Goal: Navigation & Orientation: Find specific page/section

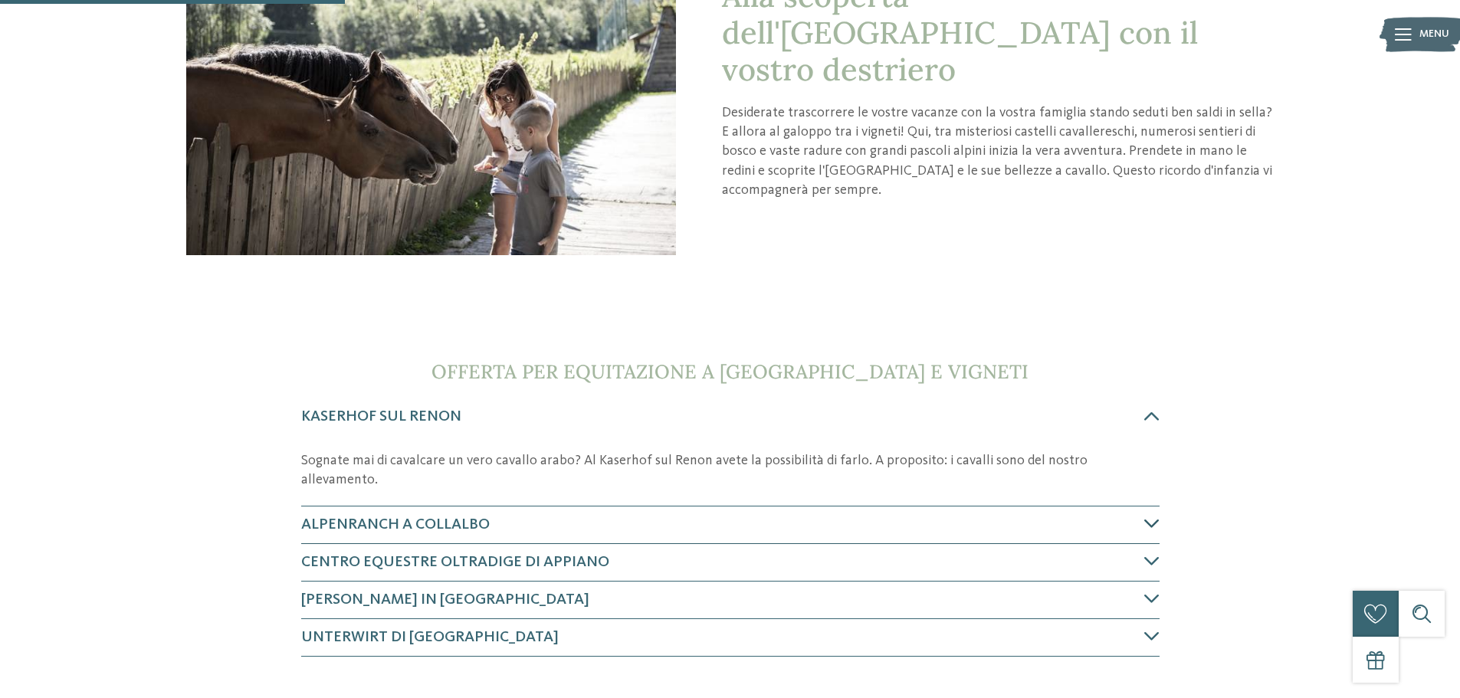
scroll to position [307, 0]
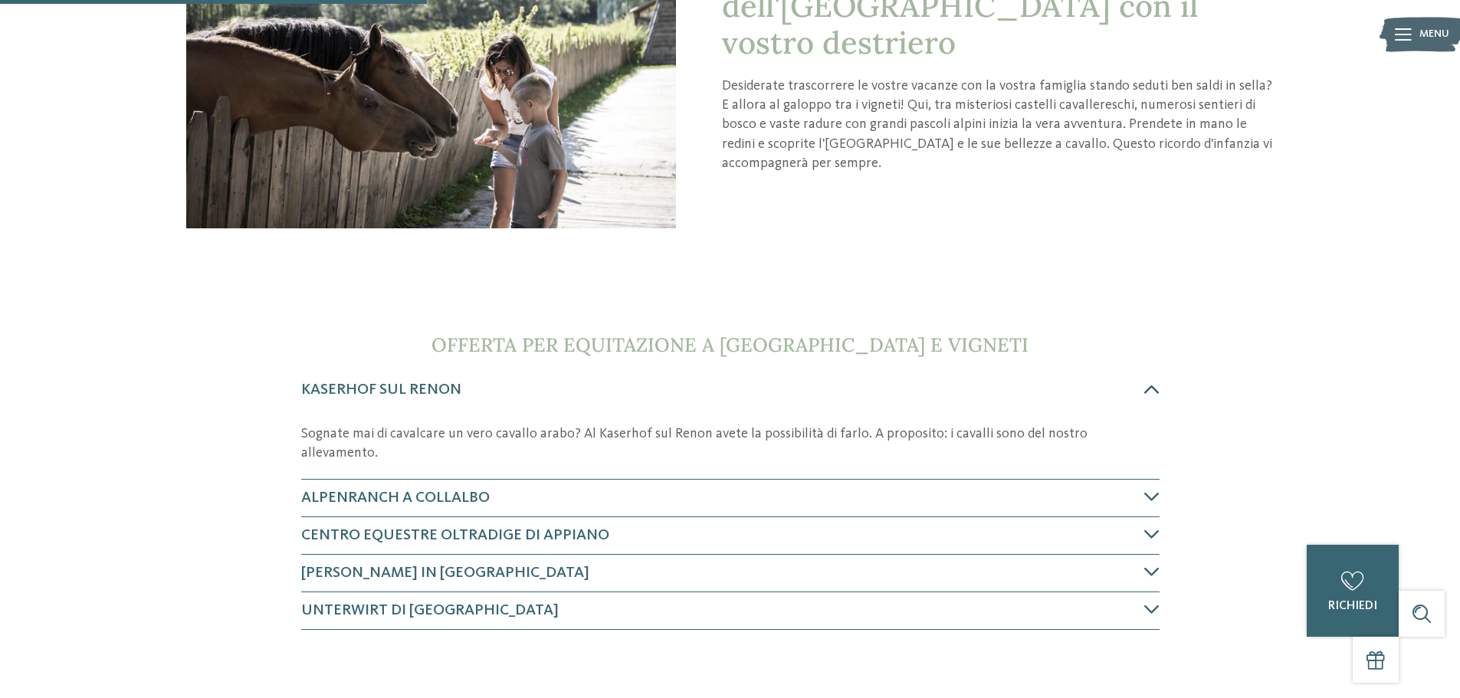
click at [1153, 390] on icon at bounding box center [1152, 389] width 15 height 15
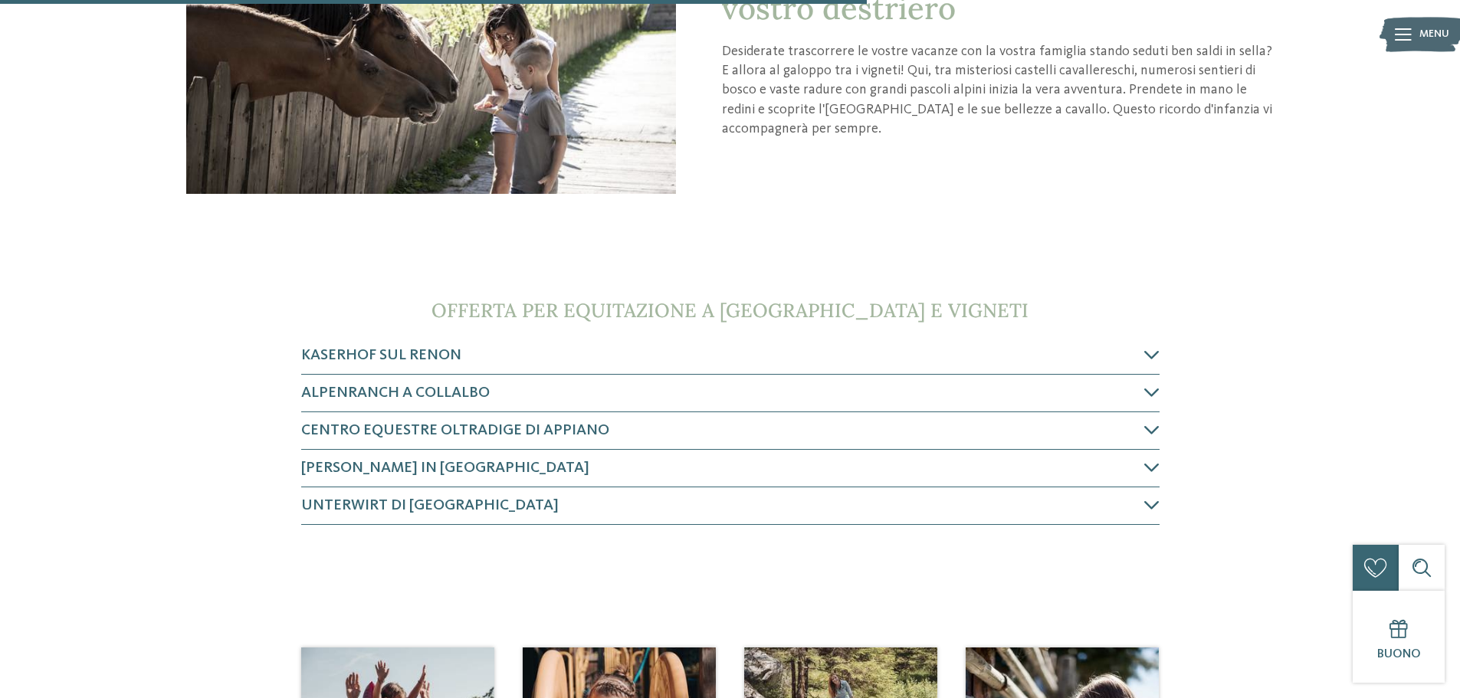
scroll to position [308, 0]
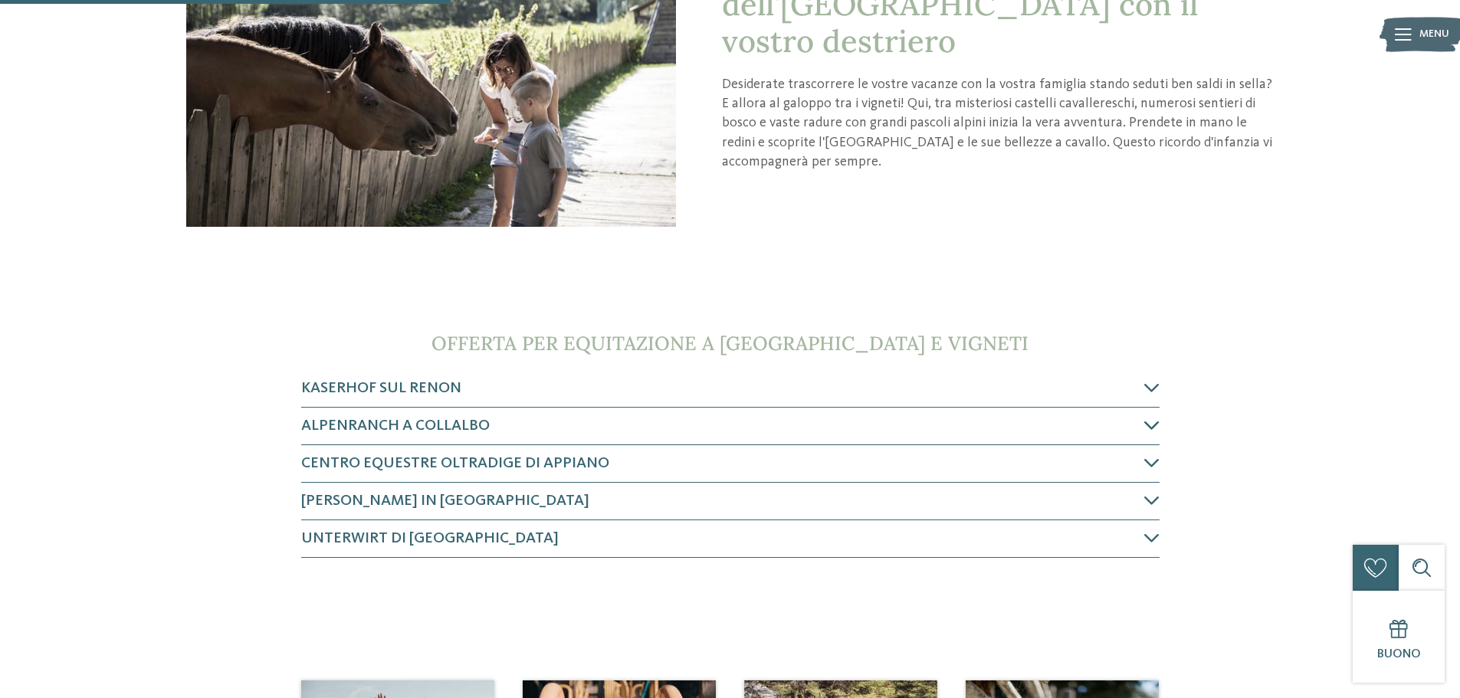
click at [1145, 428] on icon at bounding box center [1152, 425] width 15 height 15
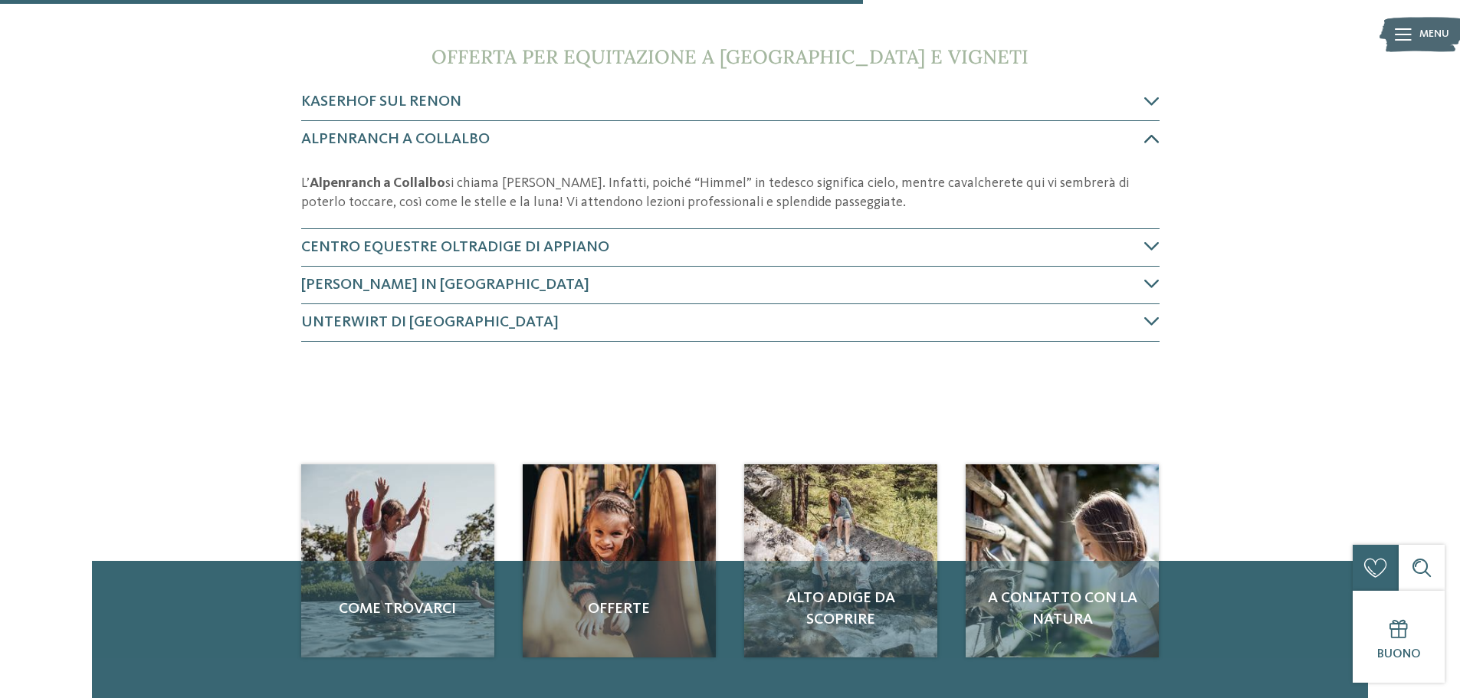
scroll to position [632, 0]
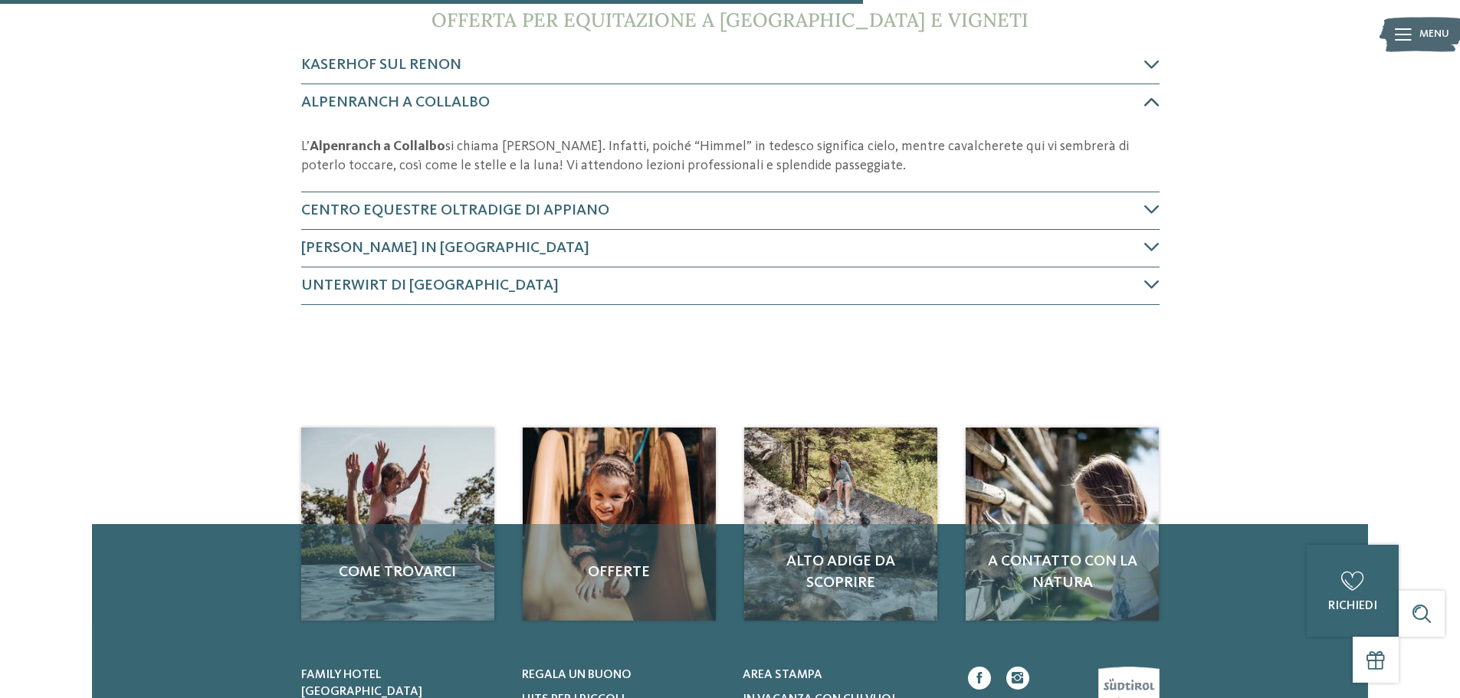
click at [1151, 101] on icon at bounding box center [1152, 101] width 15 height 15
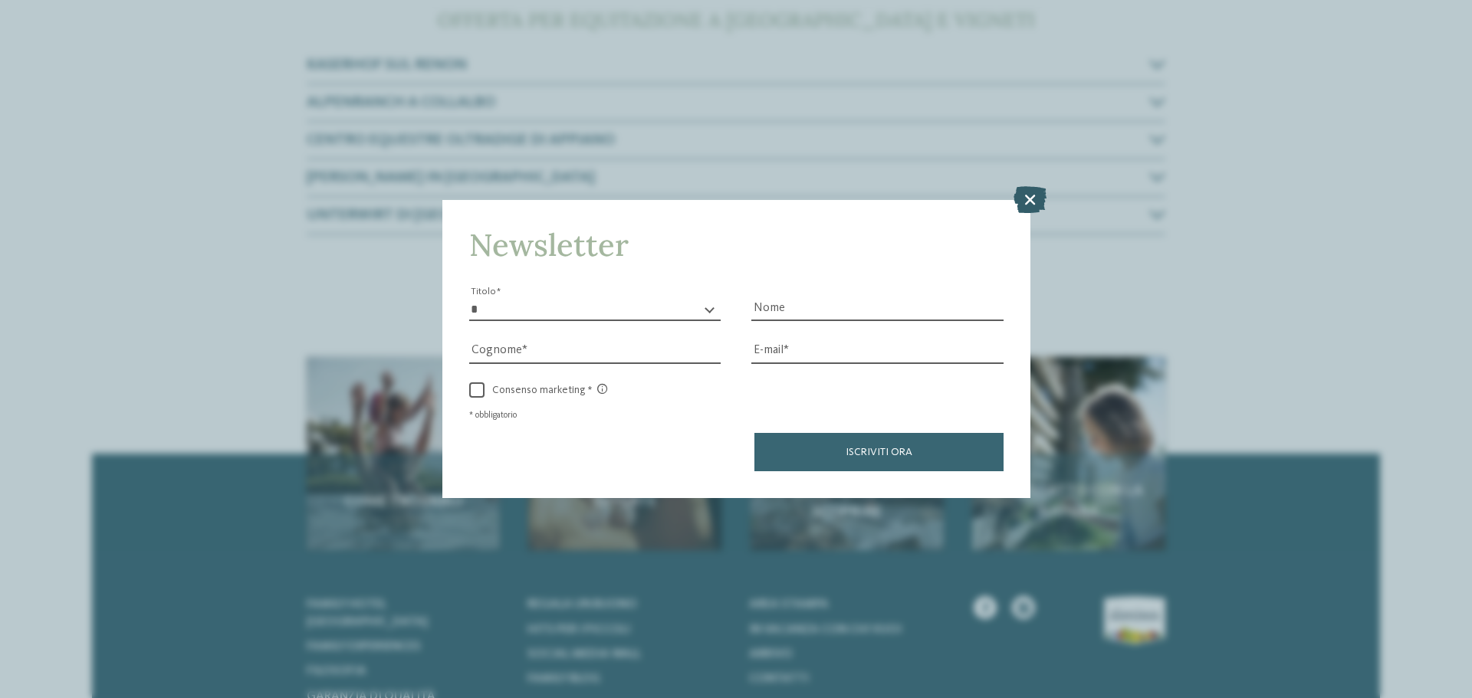
click at [1028, 202] on icon at bounding box center [1029, 199] width 33 height 27
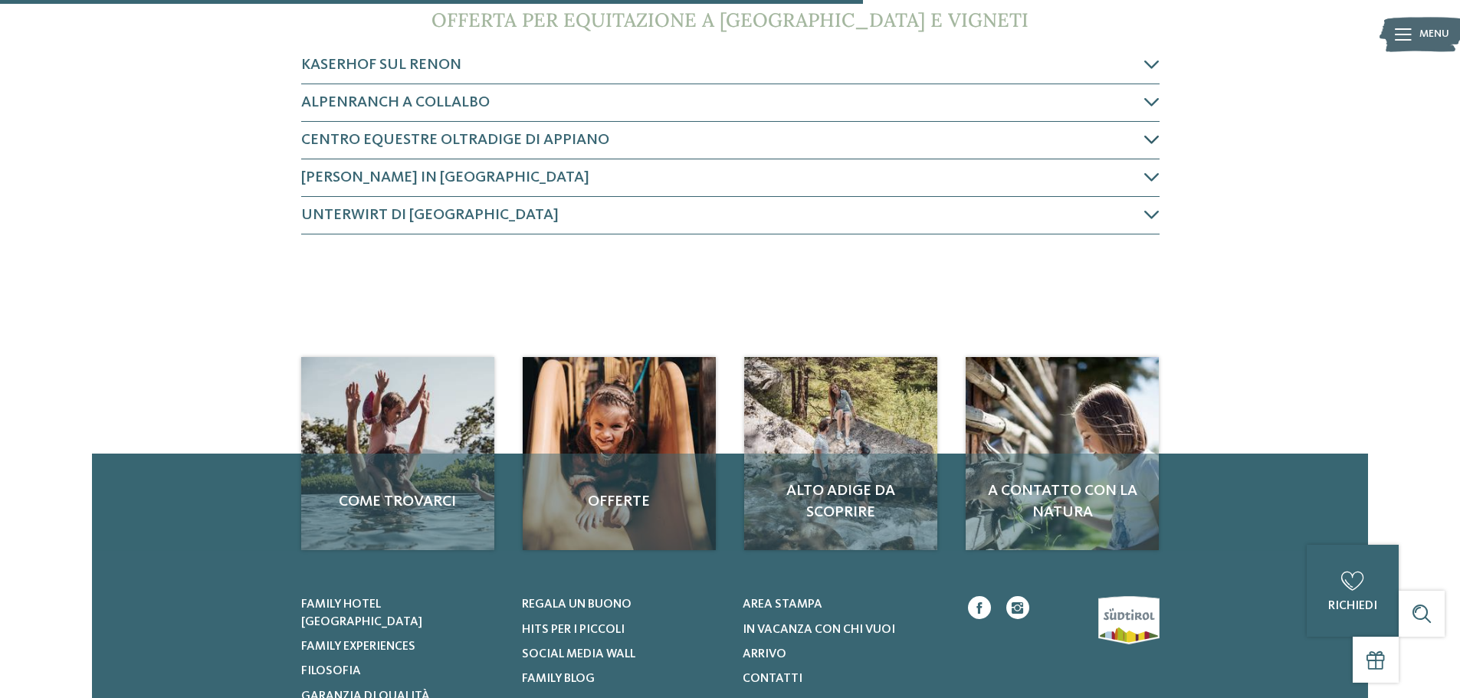
click at [1153, 135] on icon at bounding box center [1152, 139] width 15 height 15
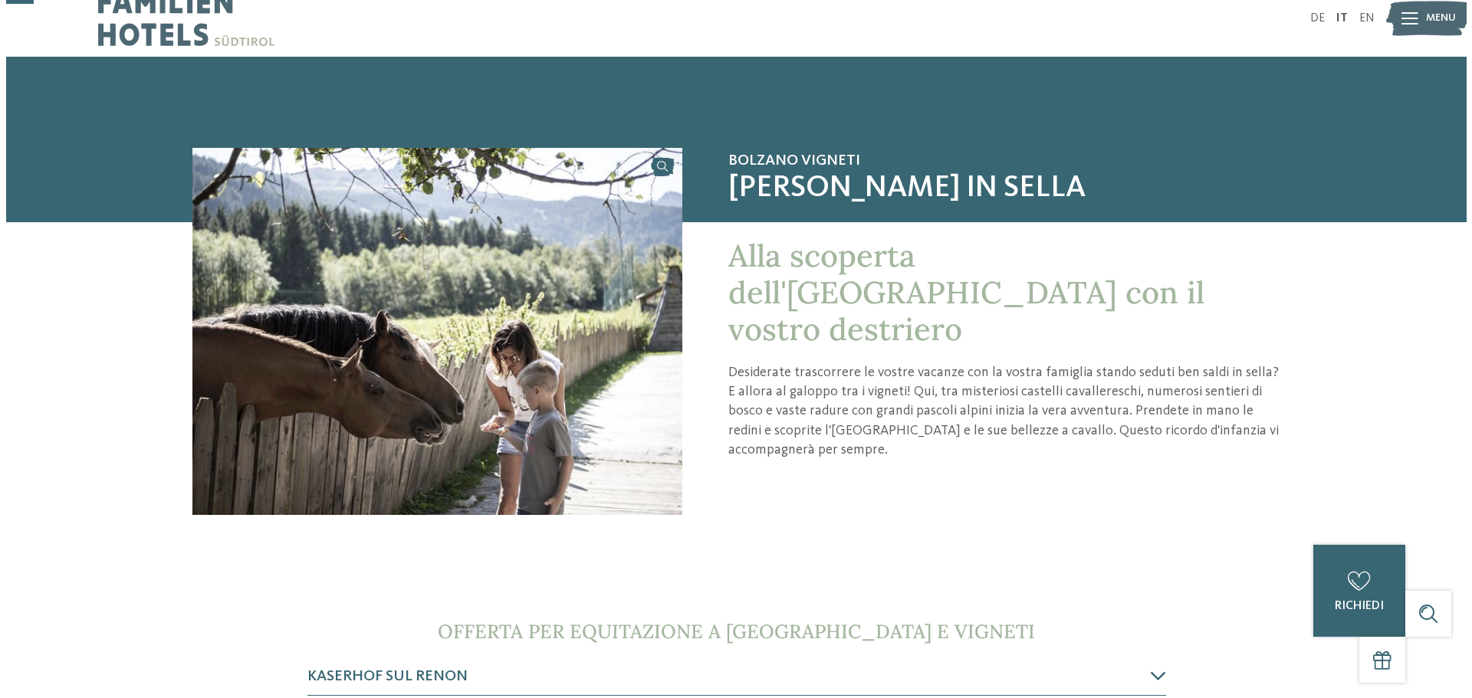
scroll to position [0, 0]
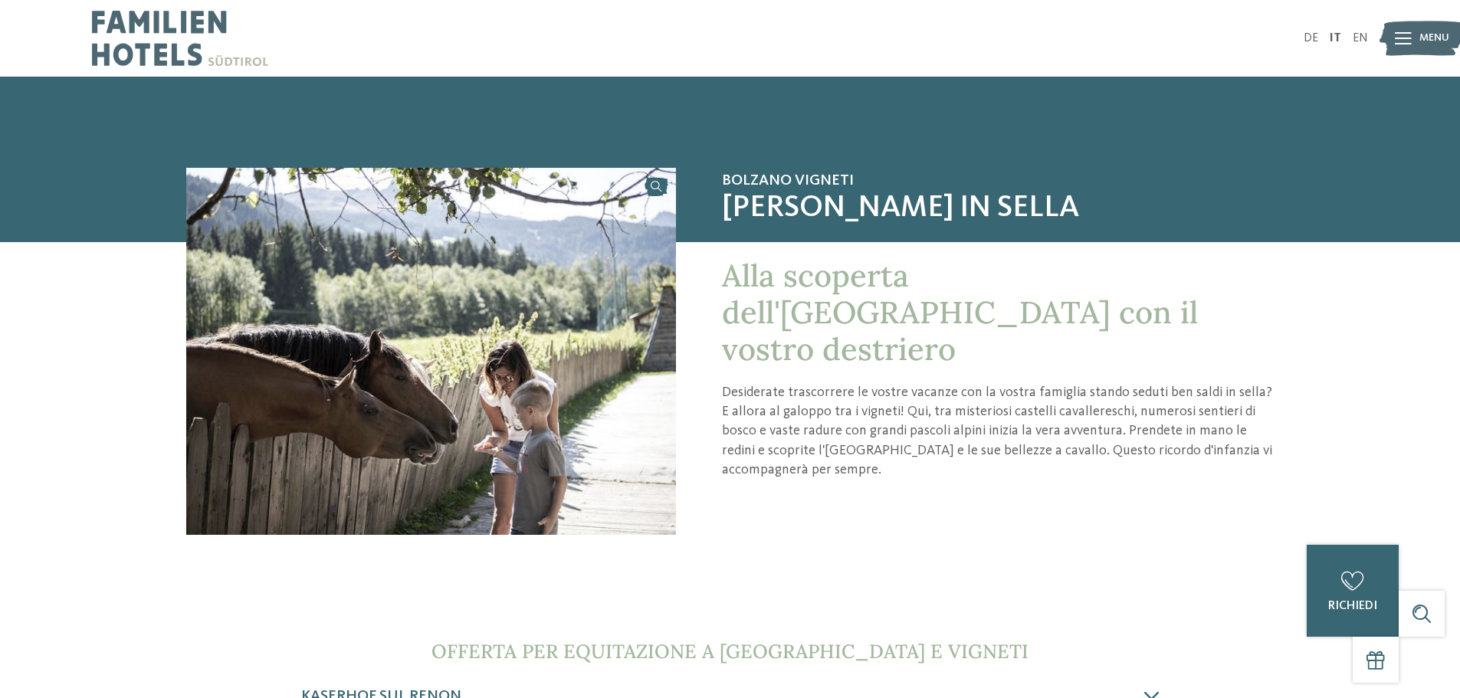
click at [1435, 41] on span "Menu" at bounding box center [1435, 38] width 30 height 15
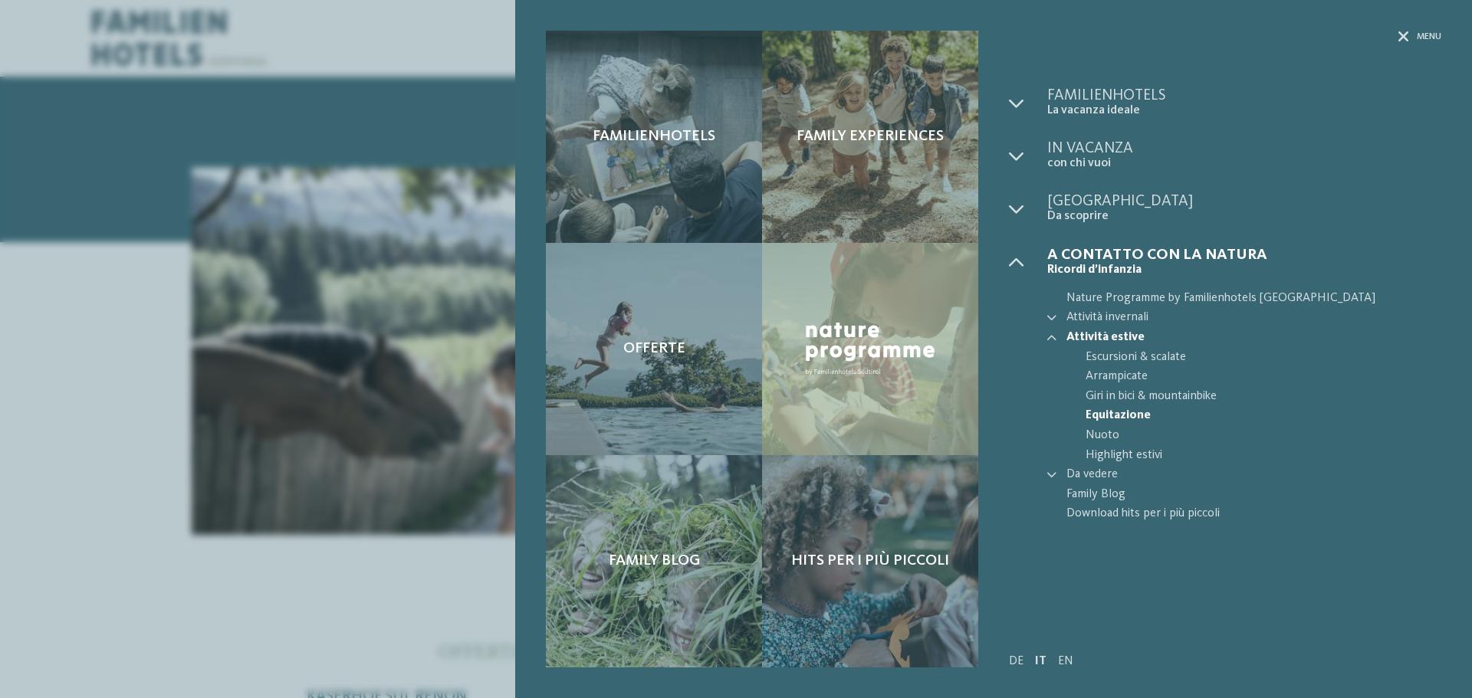
click at [1133, 415] on span "Equitazione" at bounding box center [1263, 416] width 356 height 20
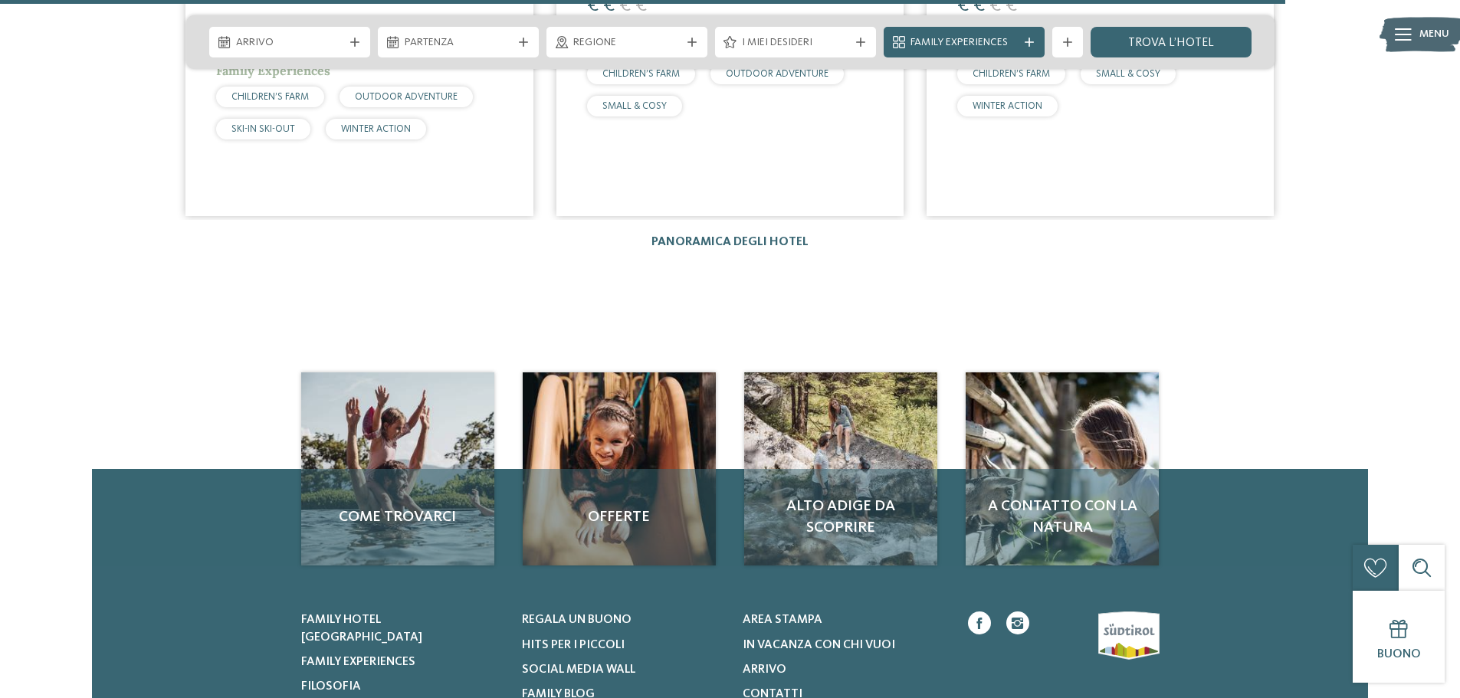
scroll to position [2300, 0]
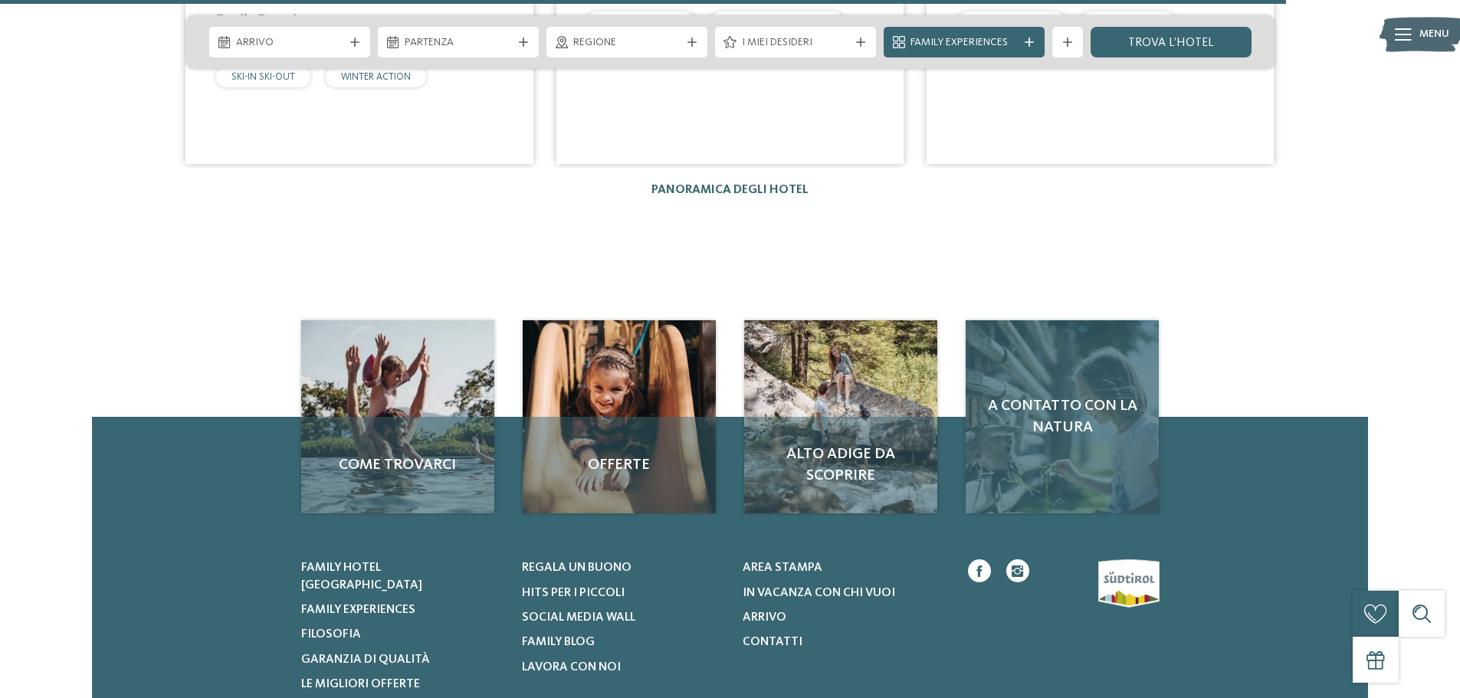
click at [1095, 448] on div "A contatto con la natura" at bounding box center [1062, 416] width 193 height 193
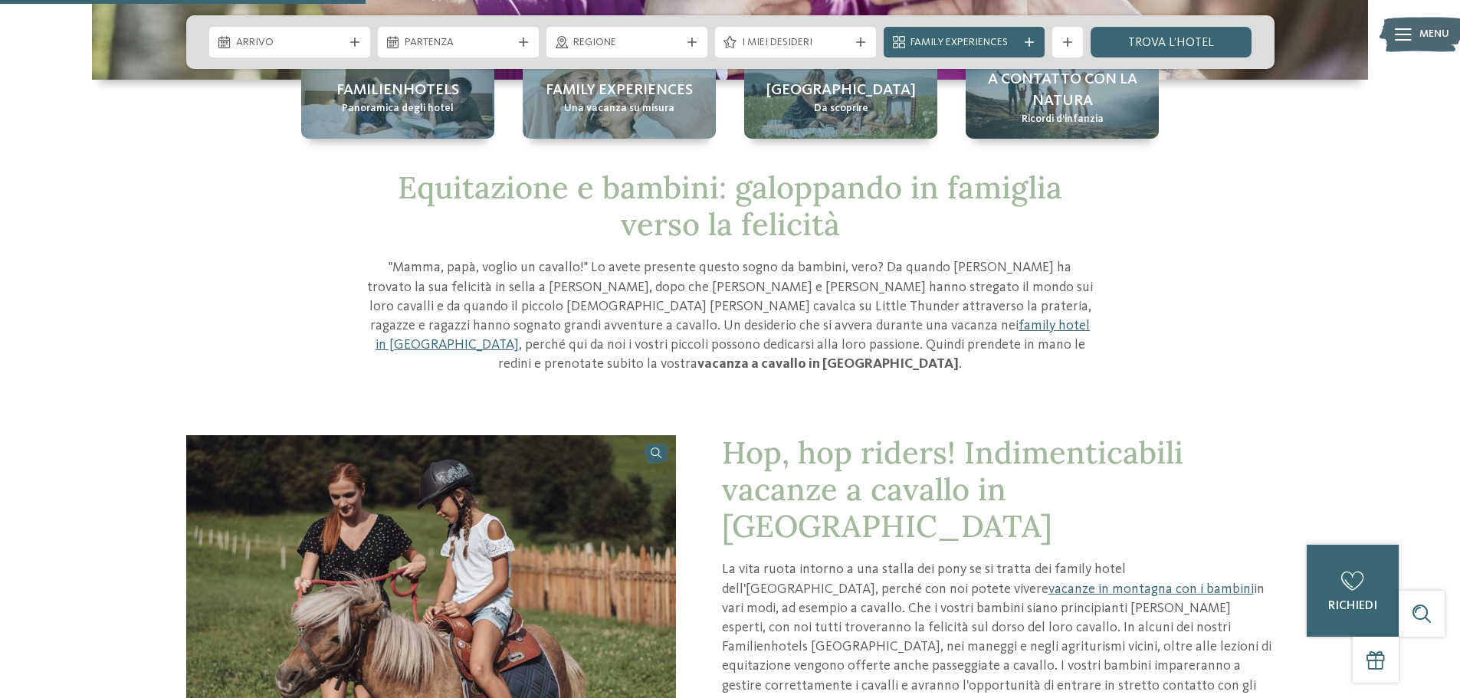
scroll to position [230, 0]
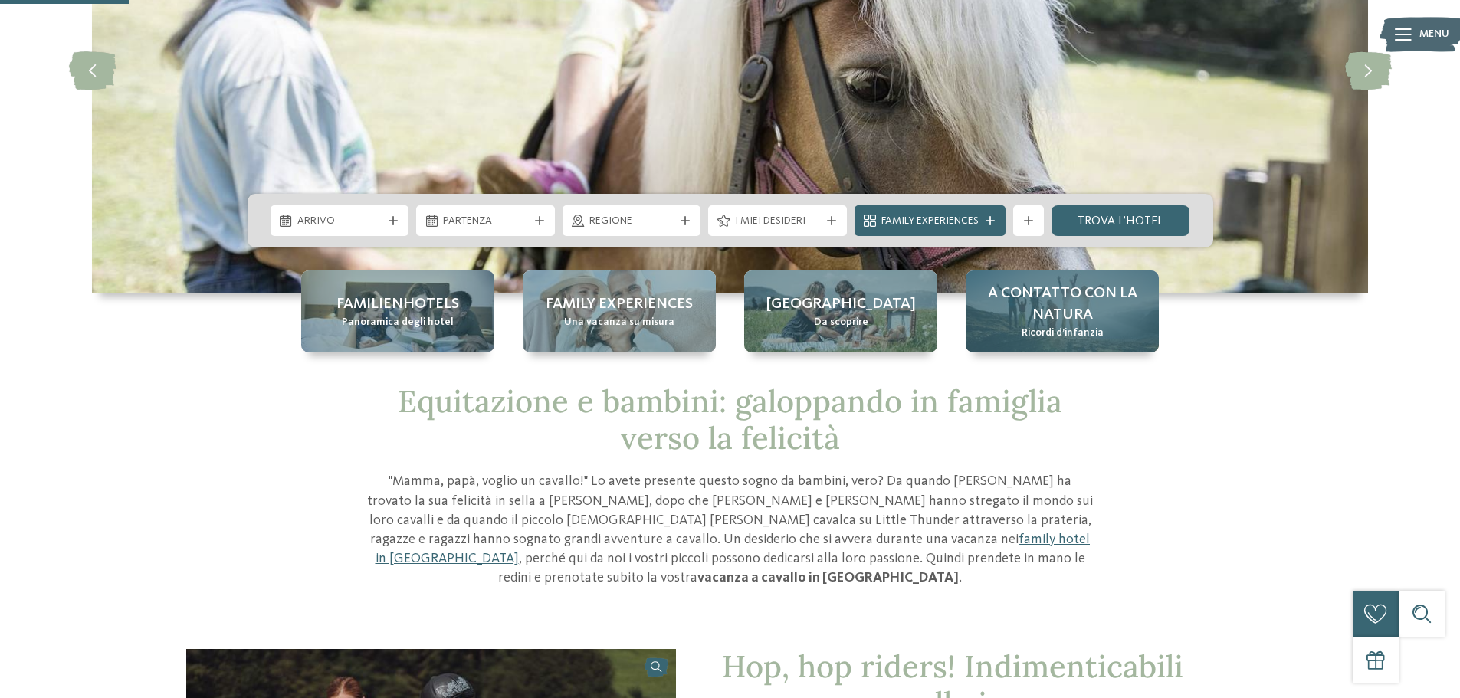
click at [1066, 329] on span "Ricordi d’infanzia" at bounding box center [1063, 333] width 82 height 15
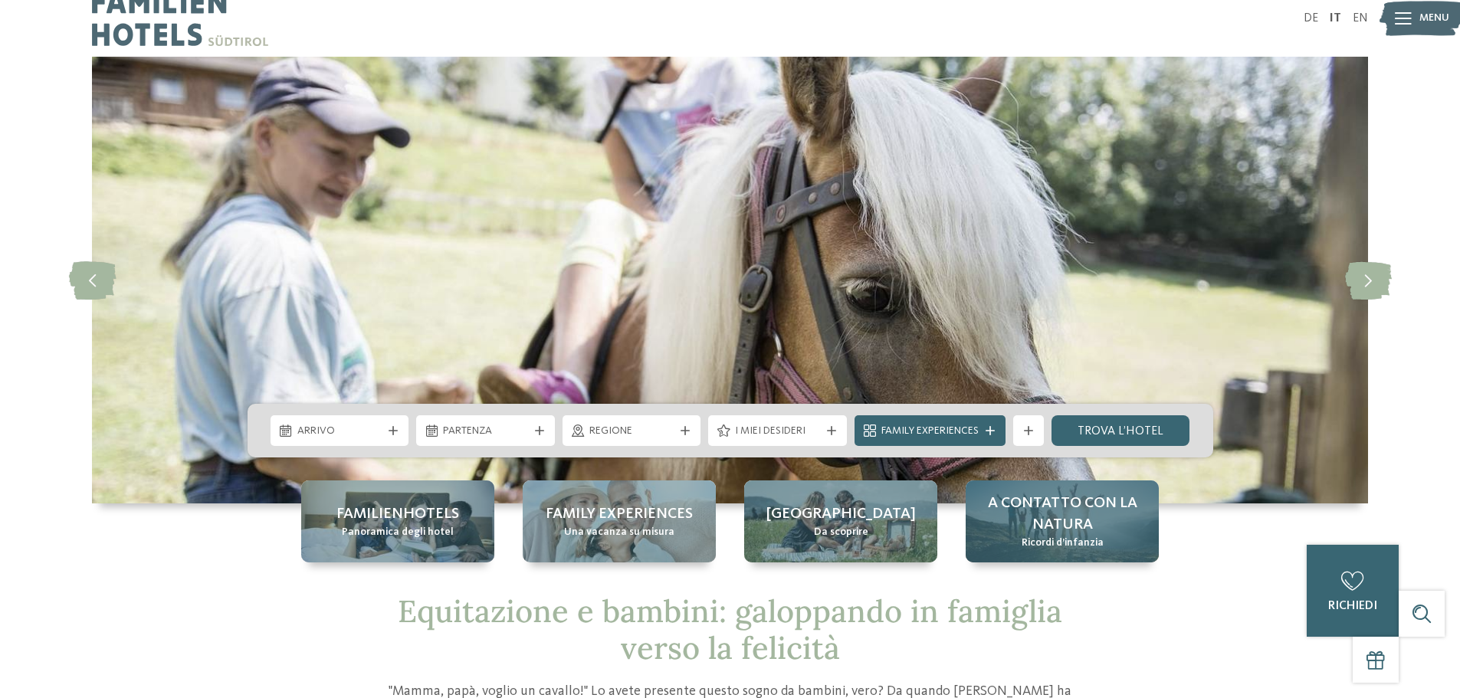
scroll to position [0, 0]
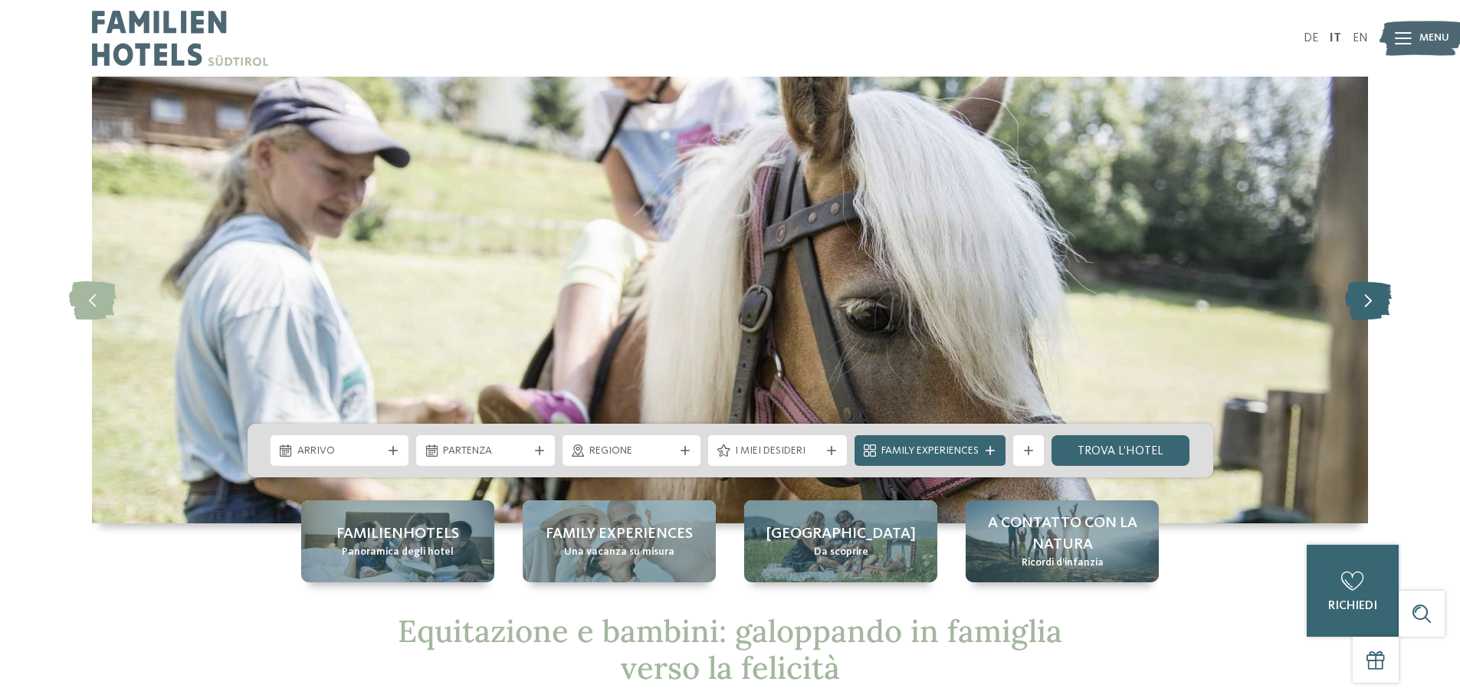
click at [1368, 297] on icon at bounding box center [1368, 300] width 47 height 38
